Goal: Information Seeking & Learning: Learn about a topic

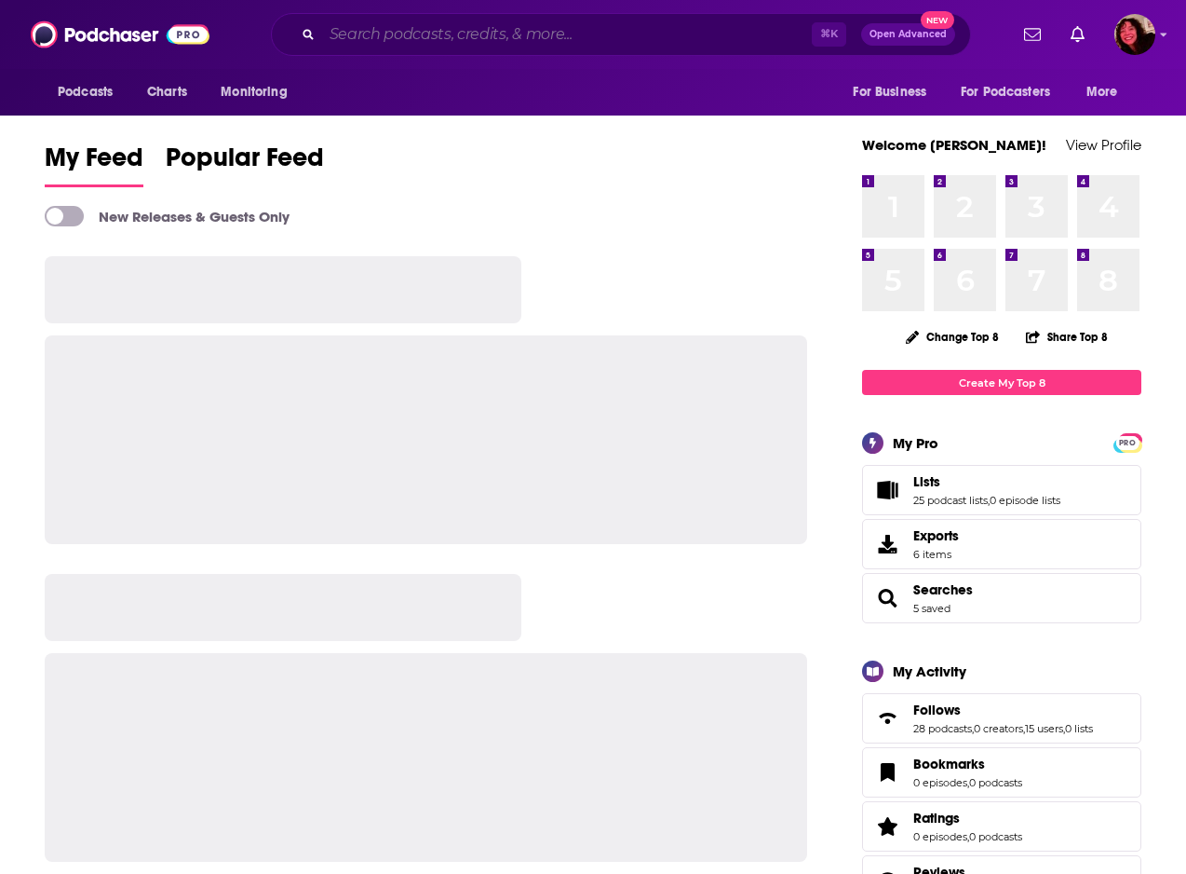
click at [386, 37] on input "Search podcasts, credits, & more..." at bounding box center [567, 35] width 490 height 30
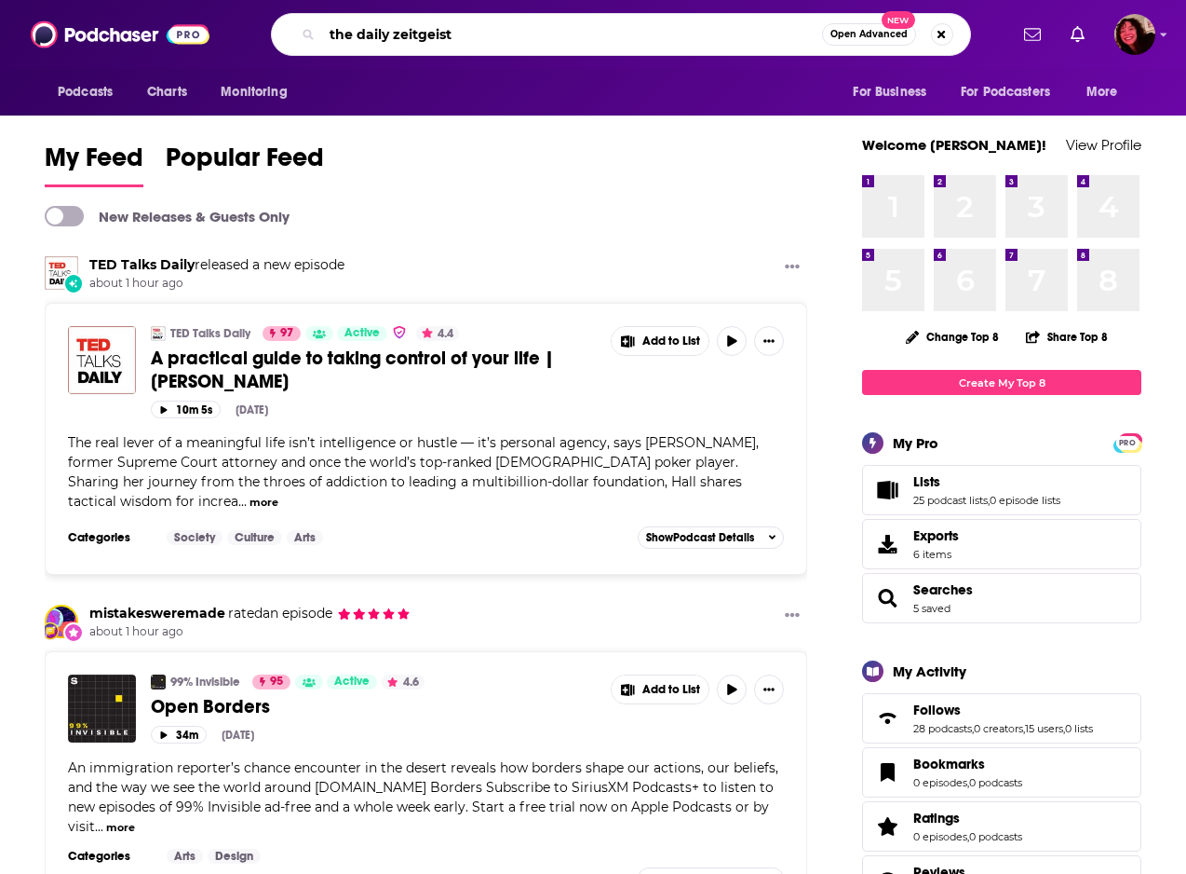
type input "the daily zeitgeist"
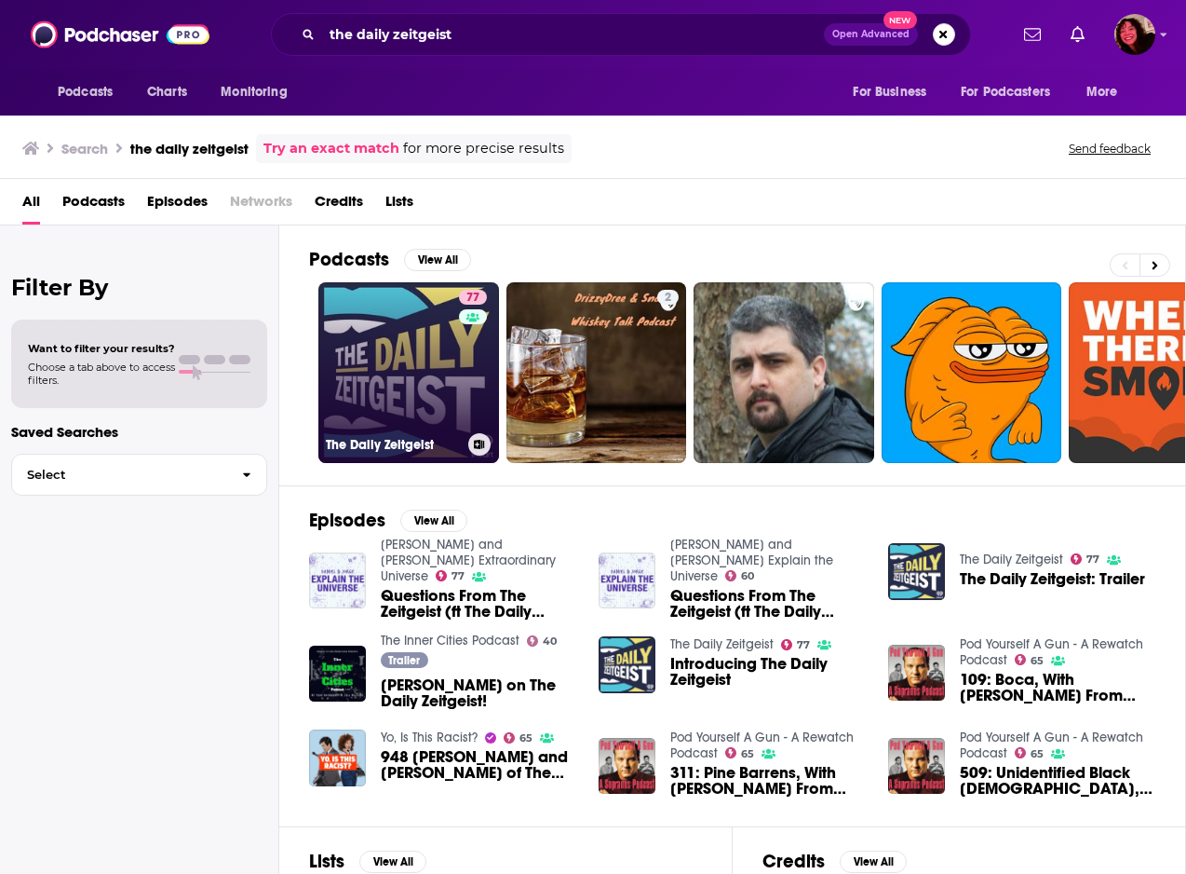
click at [399, 368] on link "77 The Daily Zeitgeist" at bounding box center [408, 372] width 181 height 181
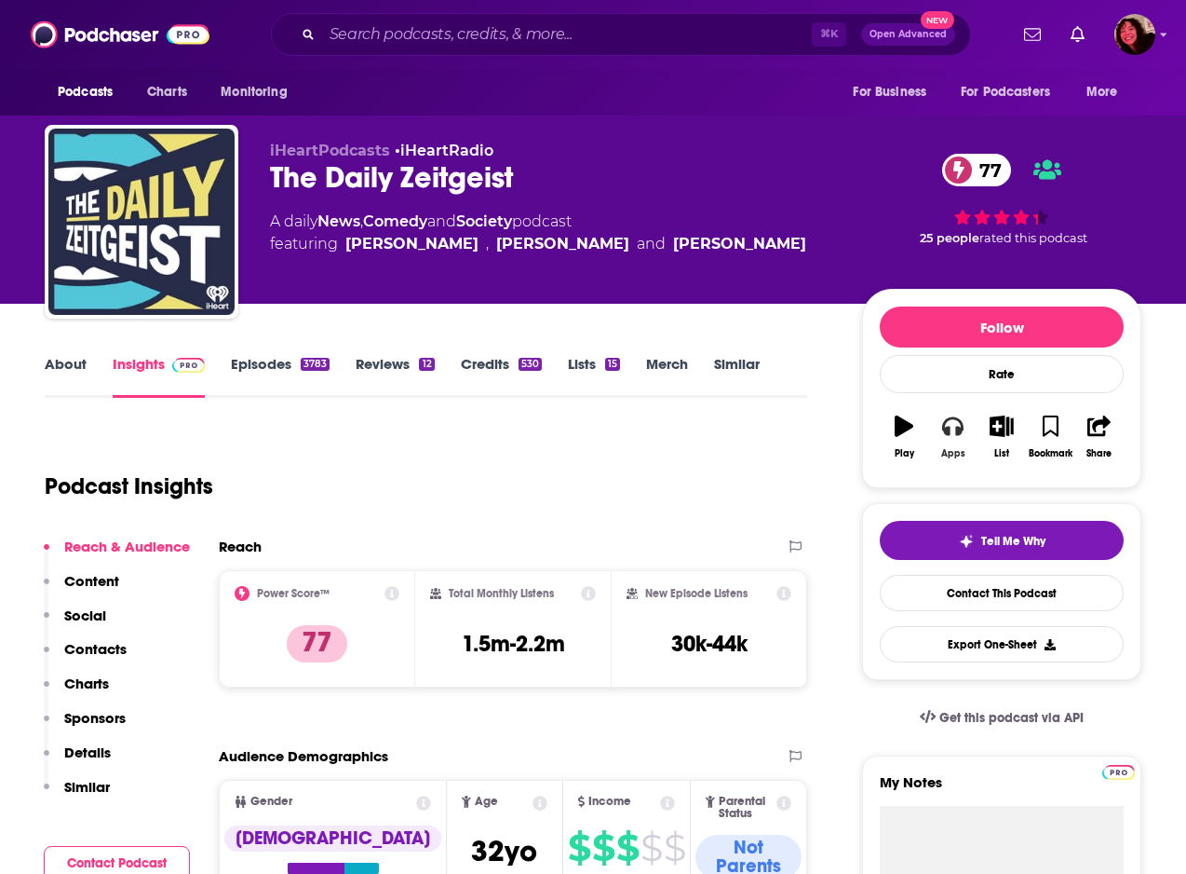
click at [950, 432] on icon "button" at bounding box center [952, 426] width 20 height 19
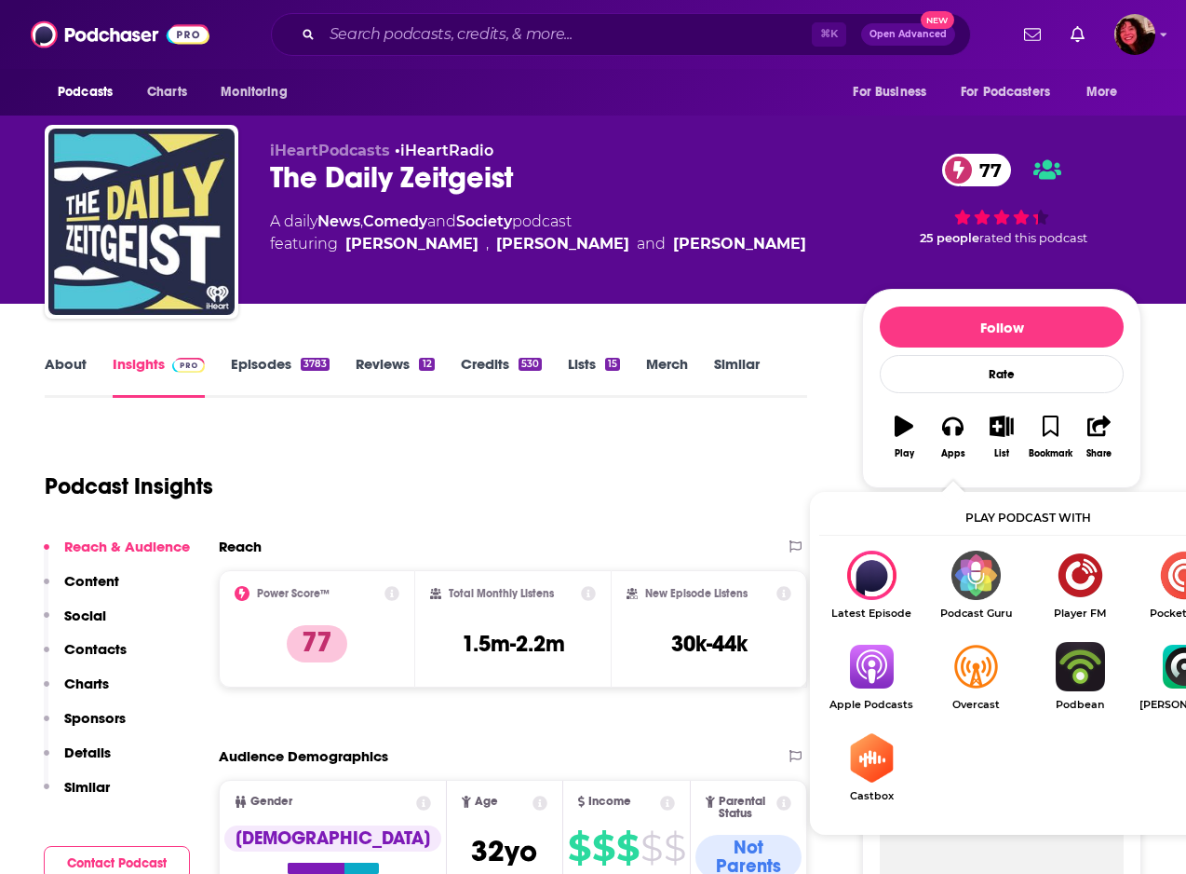
click at [874, 676] on img "Show Listen On dropdown" at bounding box center [872, 666] width 104 height 49
